Goal: Register for event/course

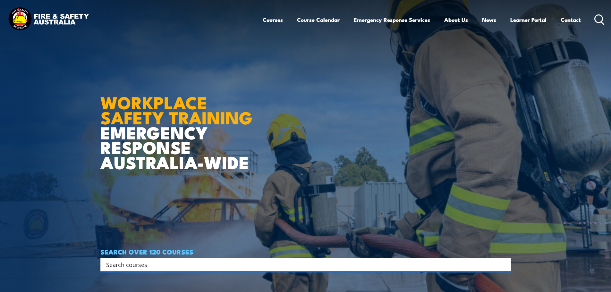
click at [200, 266] on input "Search input" at bounding box center [301, 265] width 391 height 10
type input "fire warden / chief fire warden"
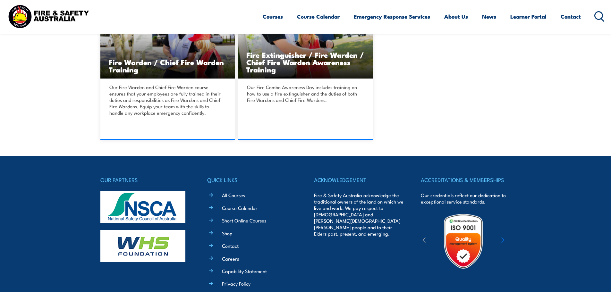
scroll to position [225, 0]
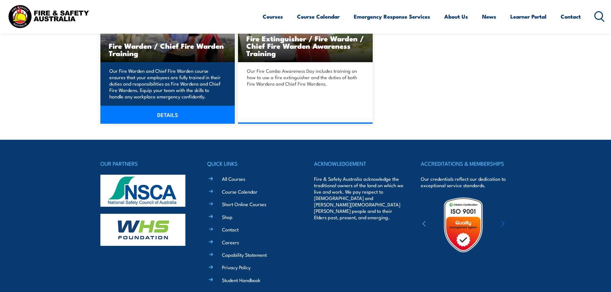
click at [177, 115] on link "DETAILS" at bounding box center [167, 115] width 135 height 18
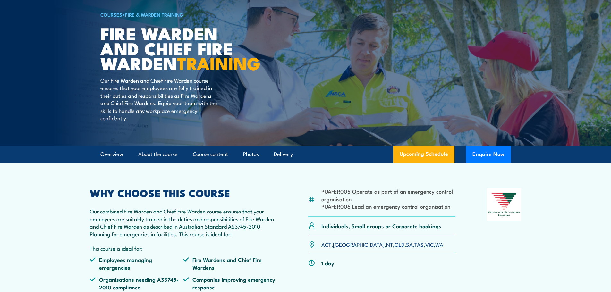
scroll to position [128, 0]
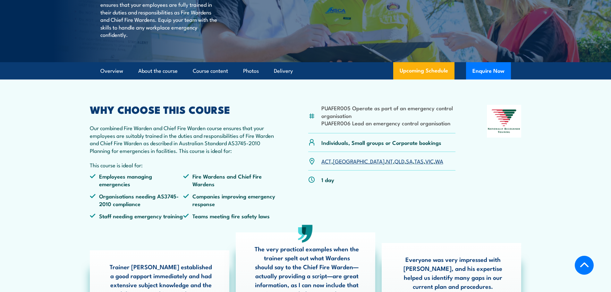
click at [325, 165] on link "ACT" at bounding box center [326, 161] width 10 height 8
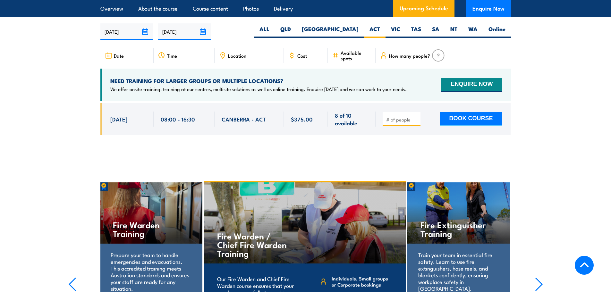
scroll to position [1136, 0]
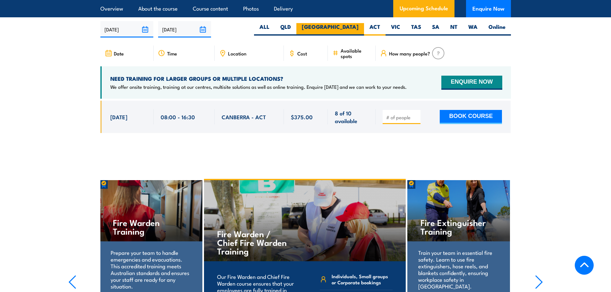
click at [355, 29] on label "NSW" at bounding box center [330, 29] width 68 height 13
click at [359, 27] on input "NSW" at bounding box center [361, 25] width 4 height 4
radio input "true"
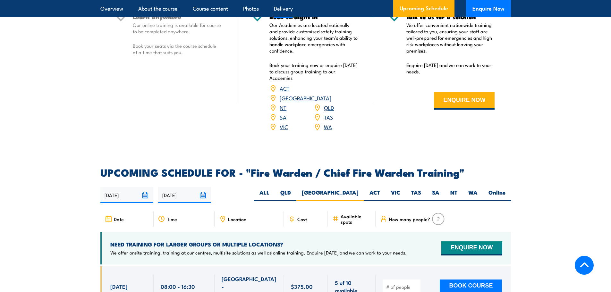
scroll to position [976, 0]
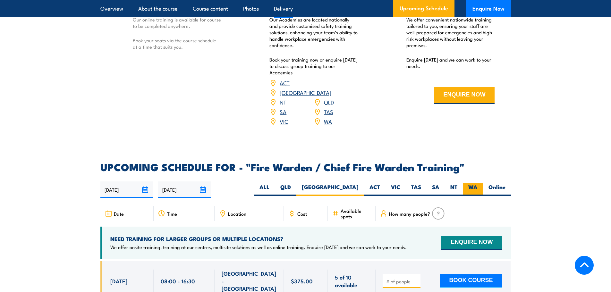
click at [472, 187] on label "WA" at bounding box center [473, 189] width 20 height 13
click at [478, 187] on input "WA" at bounding box center [480, 185] width 4 height 4
radio input "true"
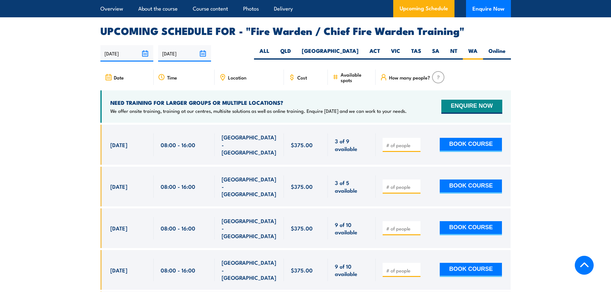
scroll to position [944, 0]
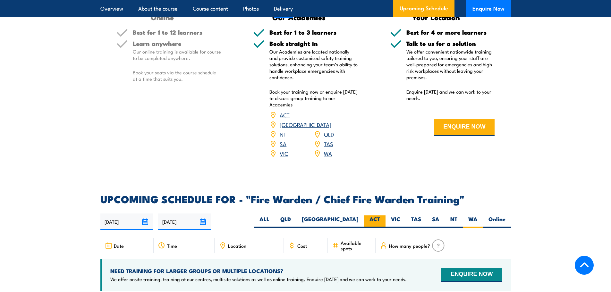
click at [373, 217] on label "ACT" at bounding box center [374, 222] width 21 height 13
click at [380, 217] on input "ACT" at bounding box center [382, 218] width 4 height 4
radio input "true"
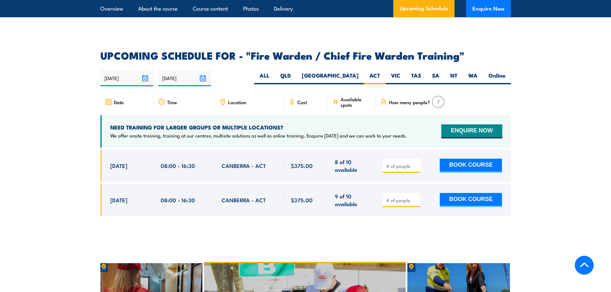
scroll to position [1072, 0]
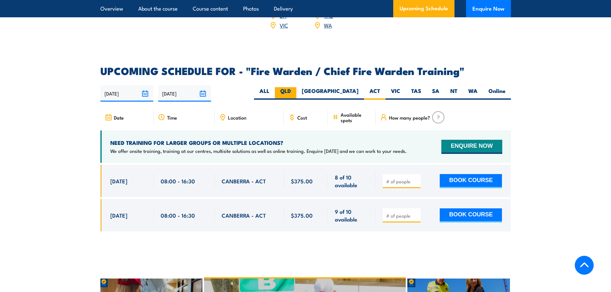
click at [296, 93] on label "QLD" at bounding box center [285, 93] width 21 height 13
click at [295, 91] on input "QLD" at bounding box center [293, 89] width 4 height 4
radio input "true"
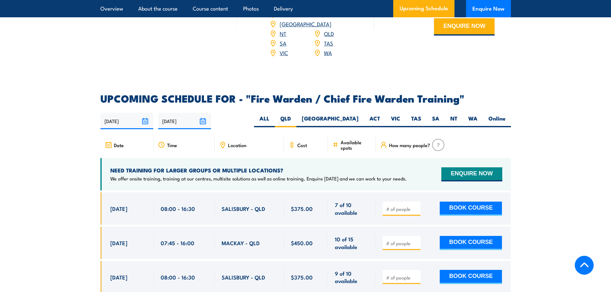
scroll to position [1040, 0]
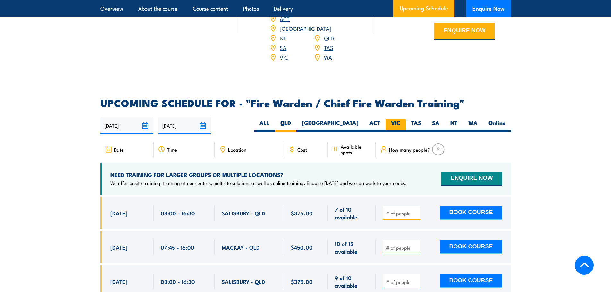
click at [397, 122] on label "VIC" at bounding box center [396, 125] width 20 height 13
click at [400, 122] on input "VIC" at bounding box center [402, 121] width 4 height 4
radio input "true"
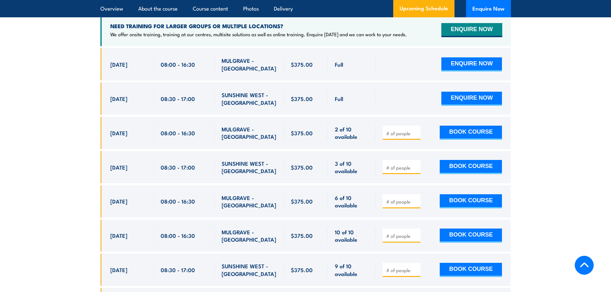
scroll to position [1200, 0]
